Goal: Task Accomplishment & Management: Use online tool/utility

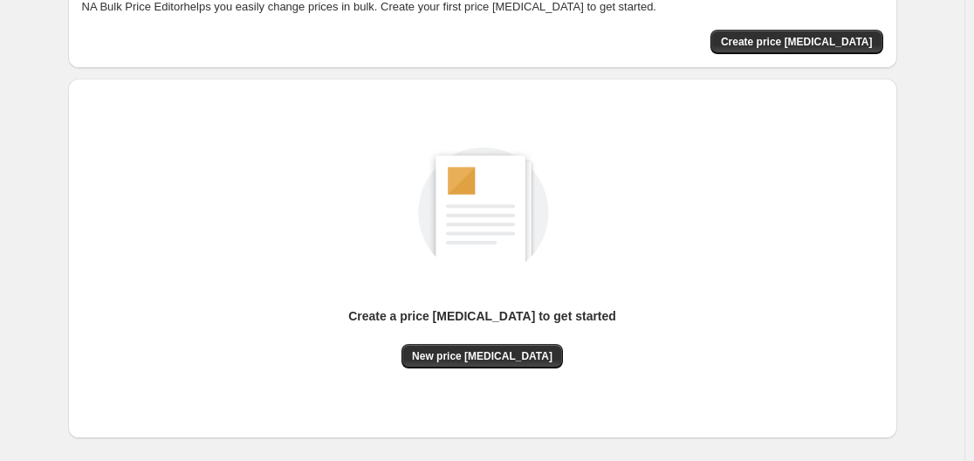
scroll to position [193, 0]
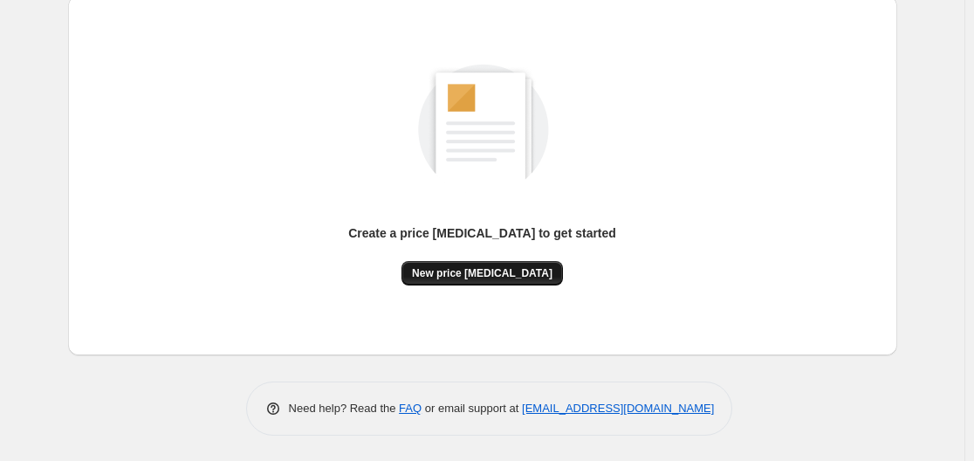
click at [475, 272] on span "New price [MEDICAL_DATA]" at bounding box center [482, 273] width 140 height 14
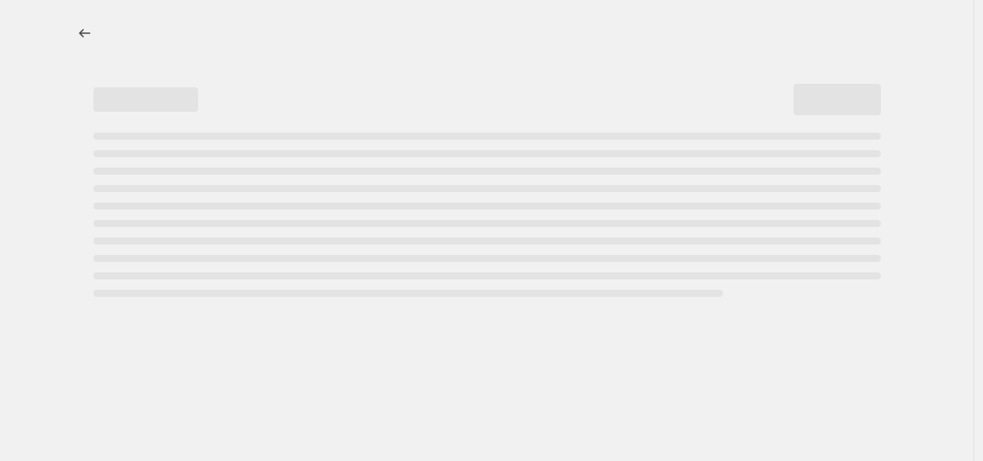
select select "percentage"
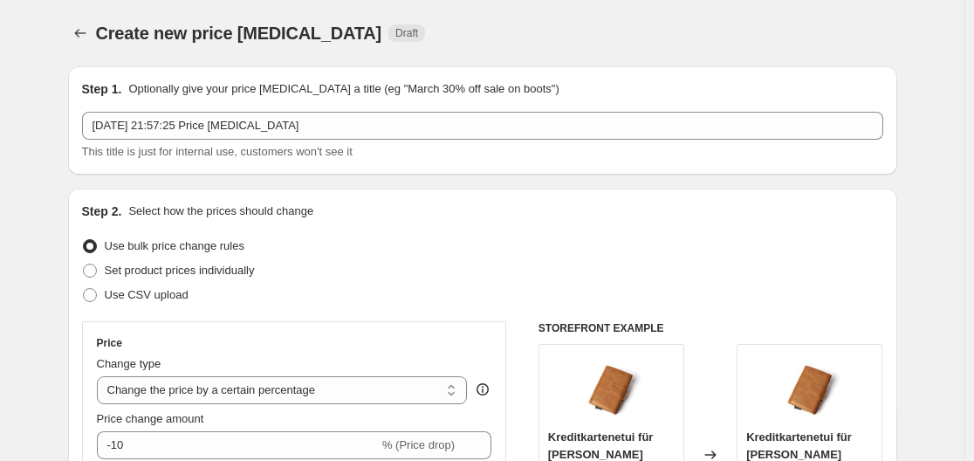
scroll to position [175, 0]
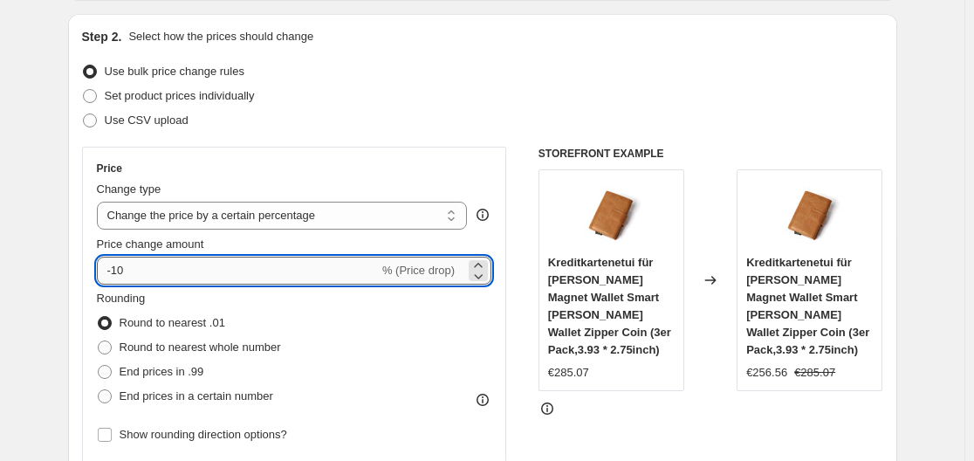
click at [224, 278] on input "-10" at bounding box center [238, 271] width 282 height 28
type input "-1"
type input "-35"
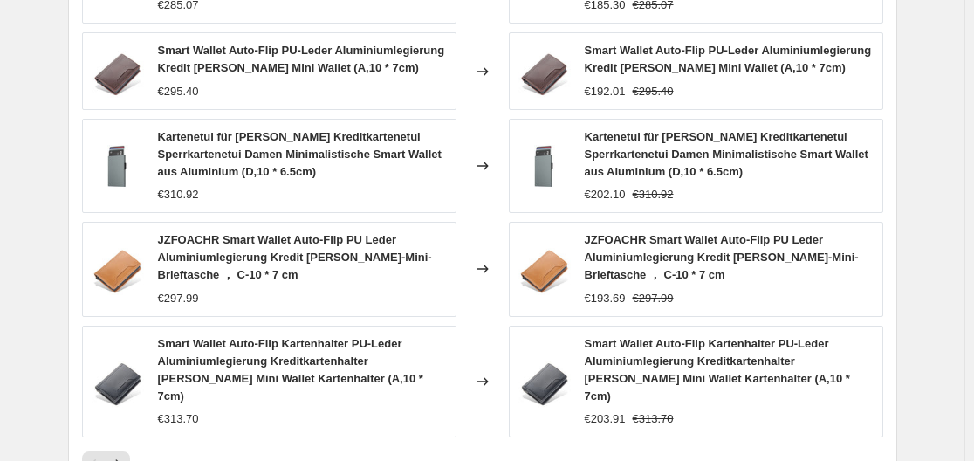
scroll to position [1365, 0]
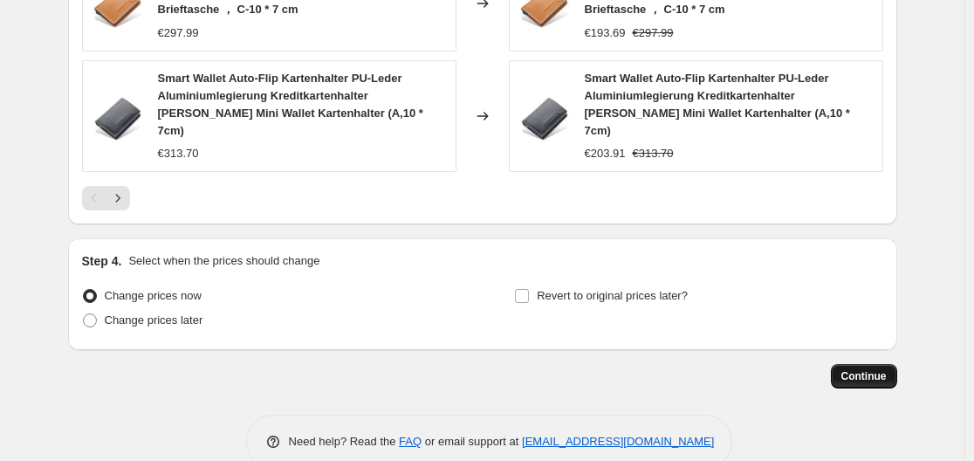
click at [882, 369] on span "Continue" at bounding box center [863, 376] width 45 height 14
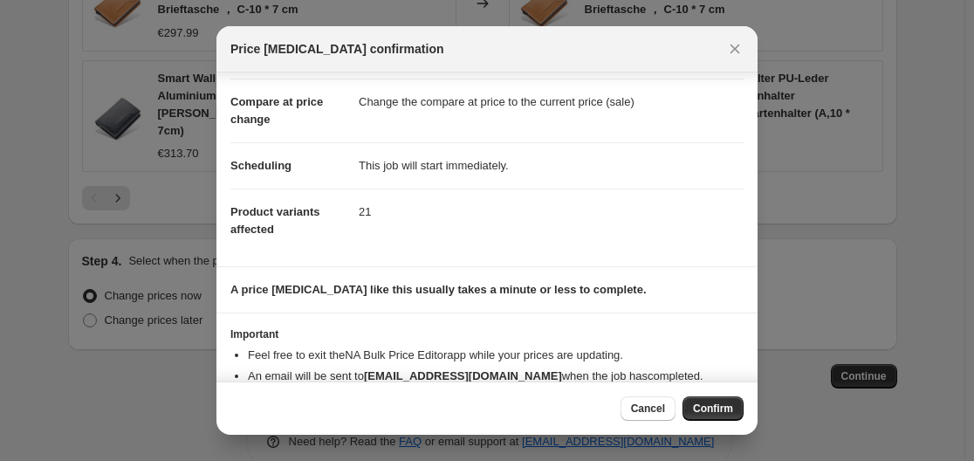
scroll to position [113, 0]
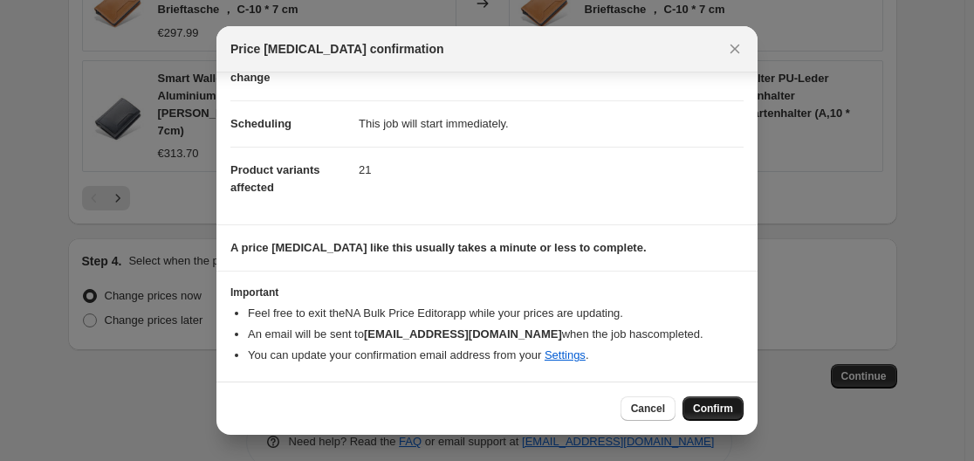
drag, startPoint x: 710, startPoint y: 394, endPoint x: 718, endPoint y: 407, distance: 15.3
click at [709, 394] on div "Cancel Confirm" at bounding box center [486, 407] width 541 height 53
click at [718, 407] on span "Confirm" at bounding box center [713, 408] width 40 height 14
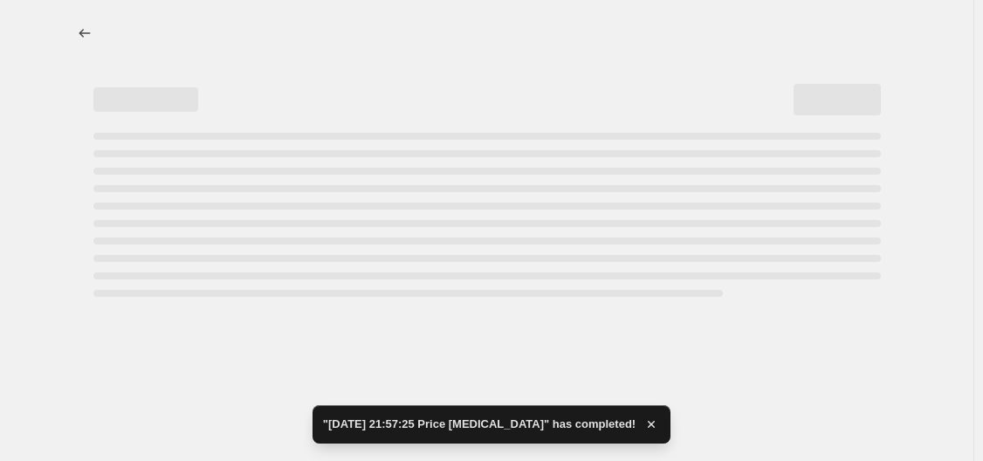
select select "percentage"
